Goal: Navigation & Orientation: Find specific page/section

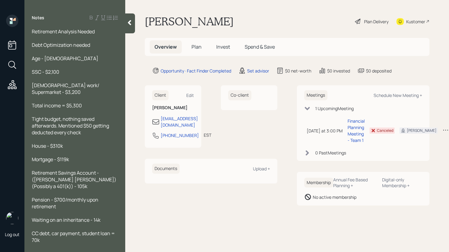
scroll to position [12, 0]
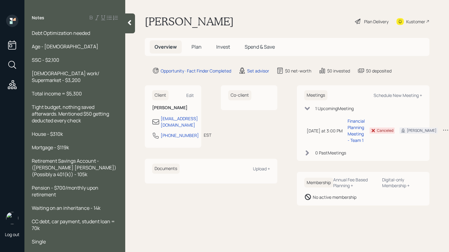
click at [130, 20] on icon at bounding box center [130, 23] width 6 height 6
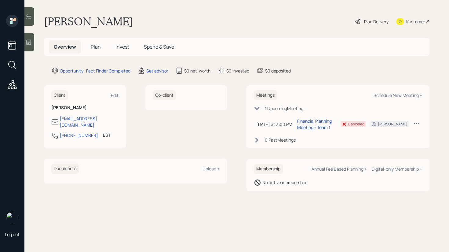
click at [13, 21] on icon at bounding box center [12, 21] width 12 height 12
